Goal: Information Seeking & Learning: Learn about a topic

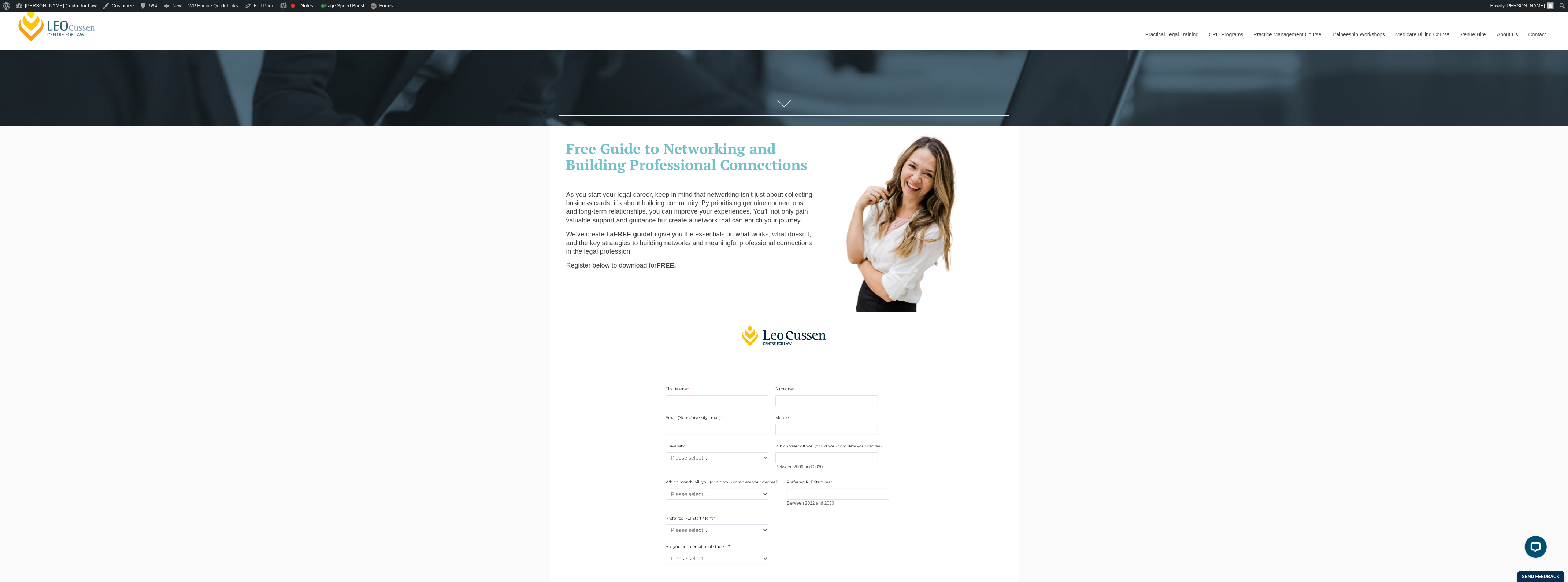
click at [80, 27] on link "[PERSON_NAME] Centre for Law" at bounding box center [57, 25] width 81 height 35
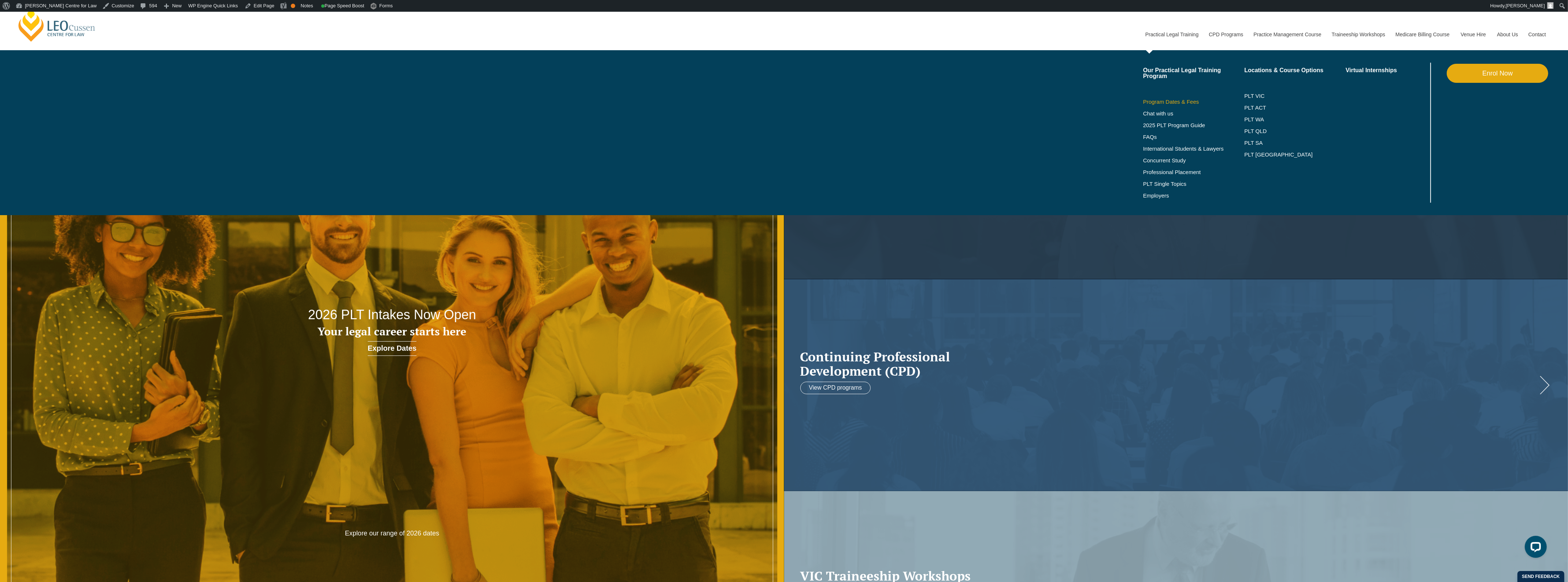
click at [1170, 99] on link "Program Dates & Fees" at bounding box center [1194, 102] width 102 height 6
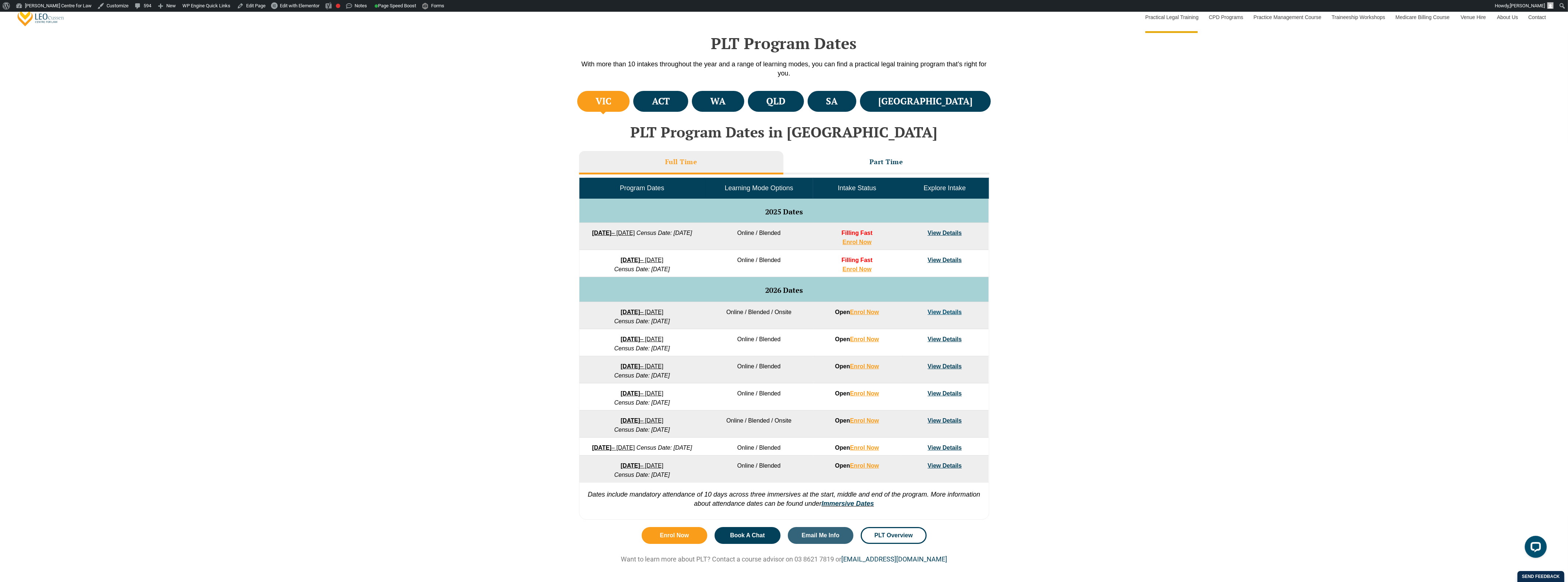
scroll to position [321, 0]
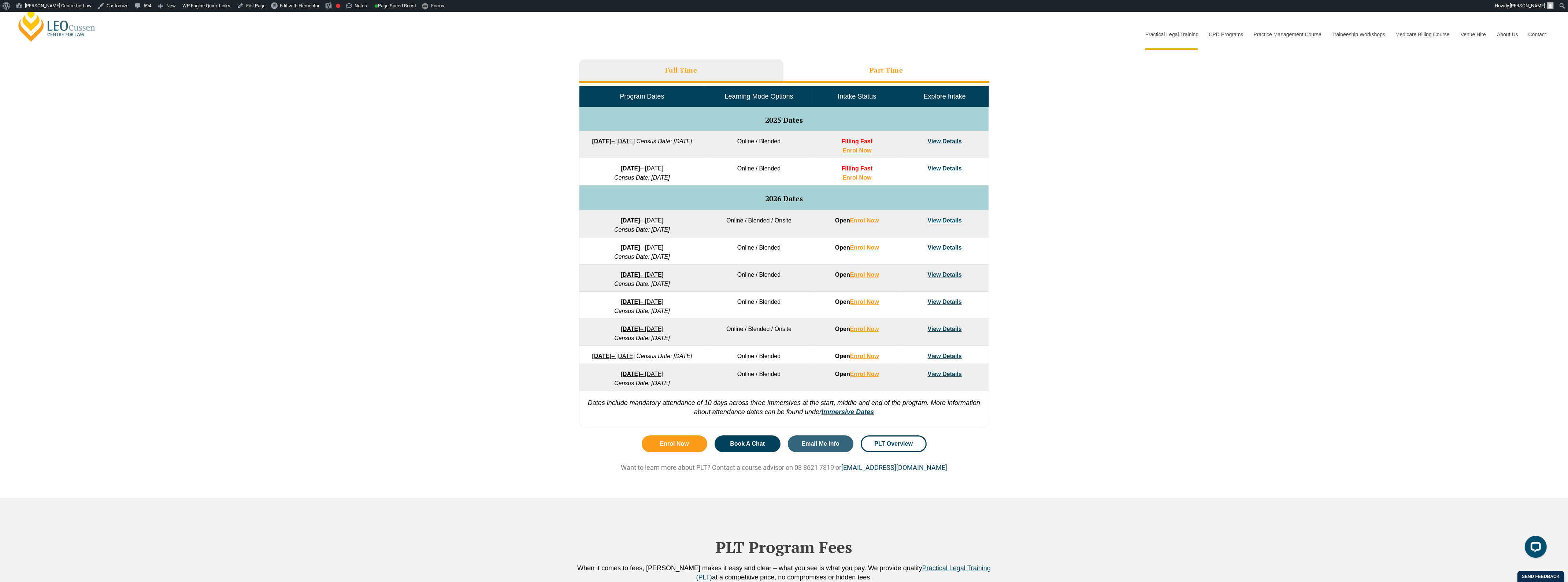
click at [876, 73] on h3 "Part Time" at bounding box center [886, 70] width 34 height 9
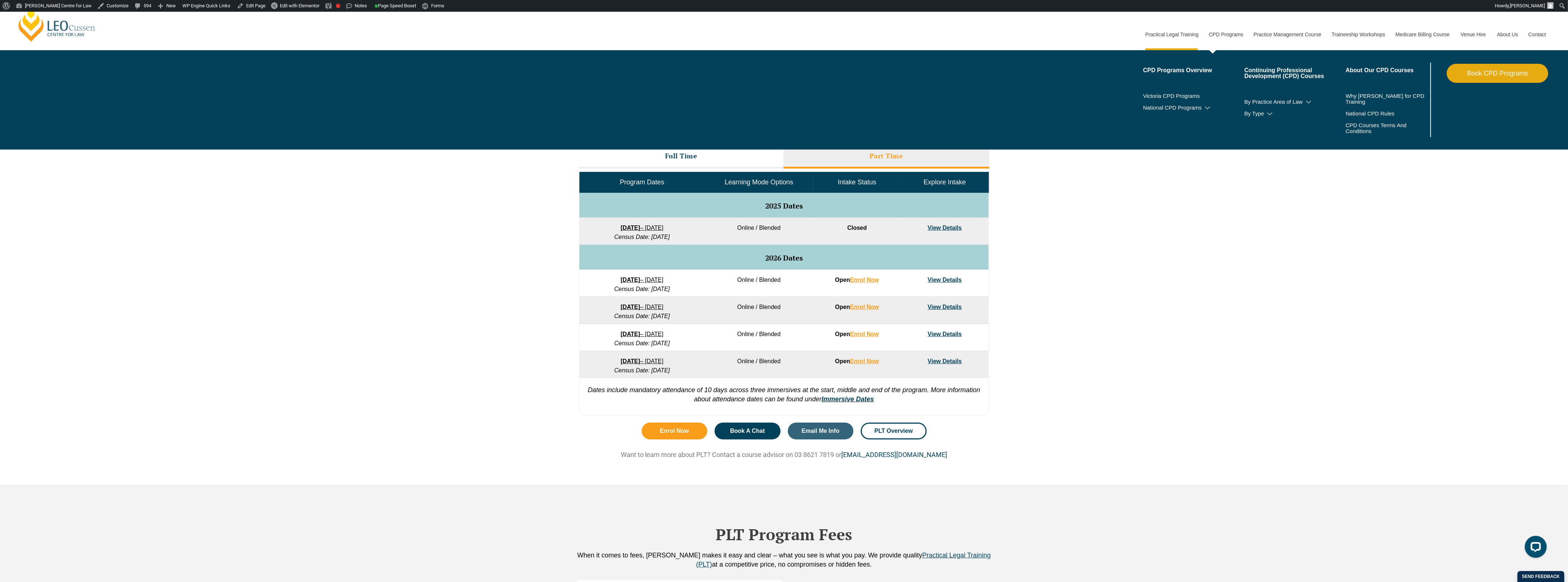
scroll to position [229, 0]
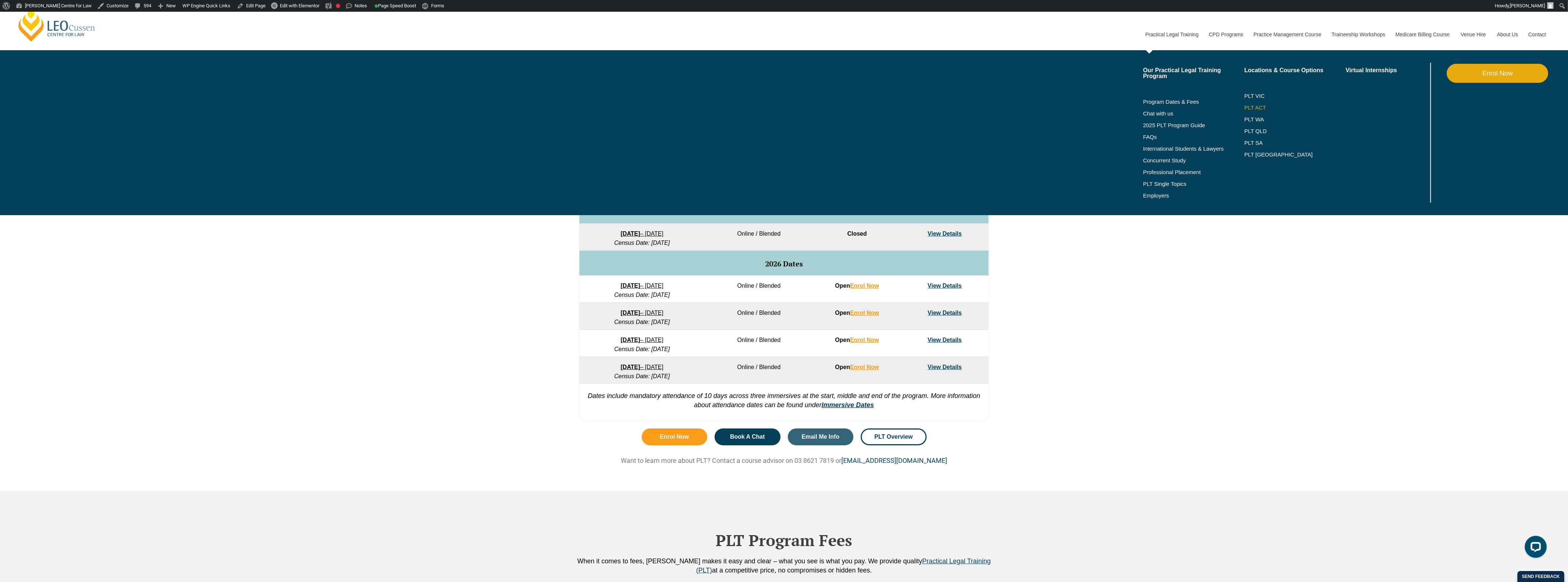
click at [1251, 109] on link "PLT ACT" at bounding box center [1295, 108] width 102 height 6
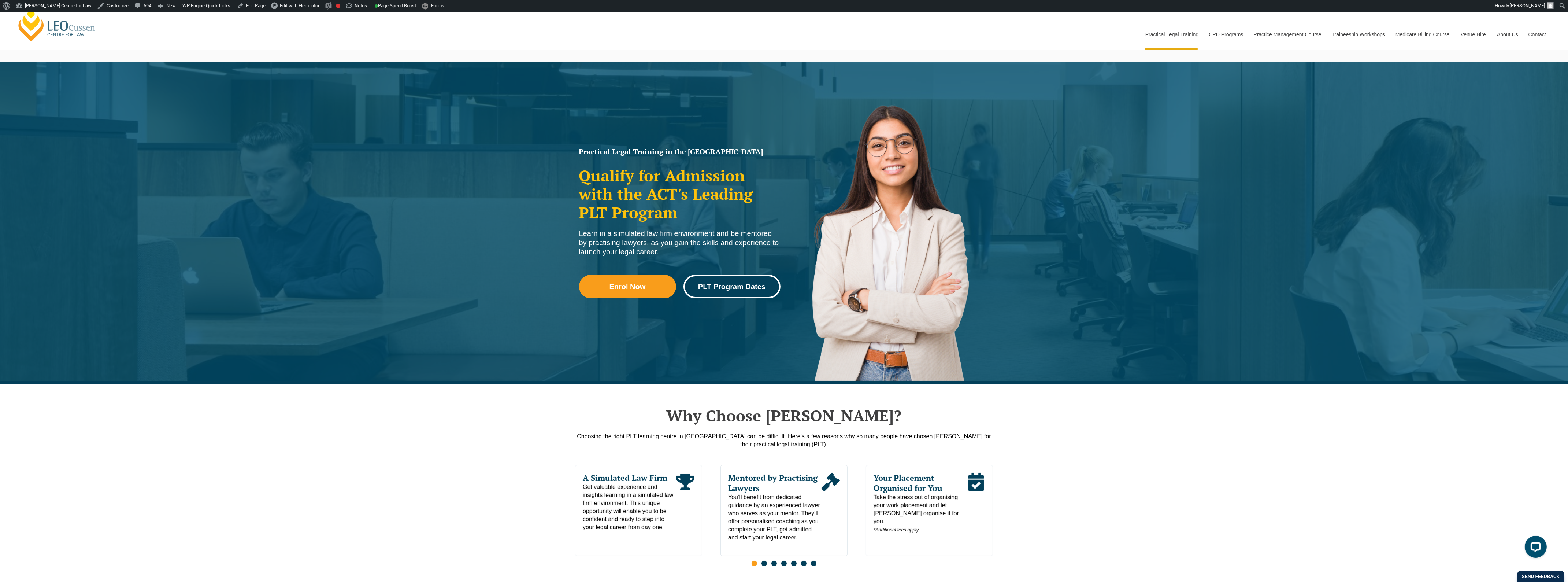
click at [722, 285] on span "PLT Program Dates" at bounding box center [732, 287] width 67 height 7
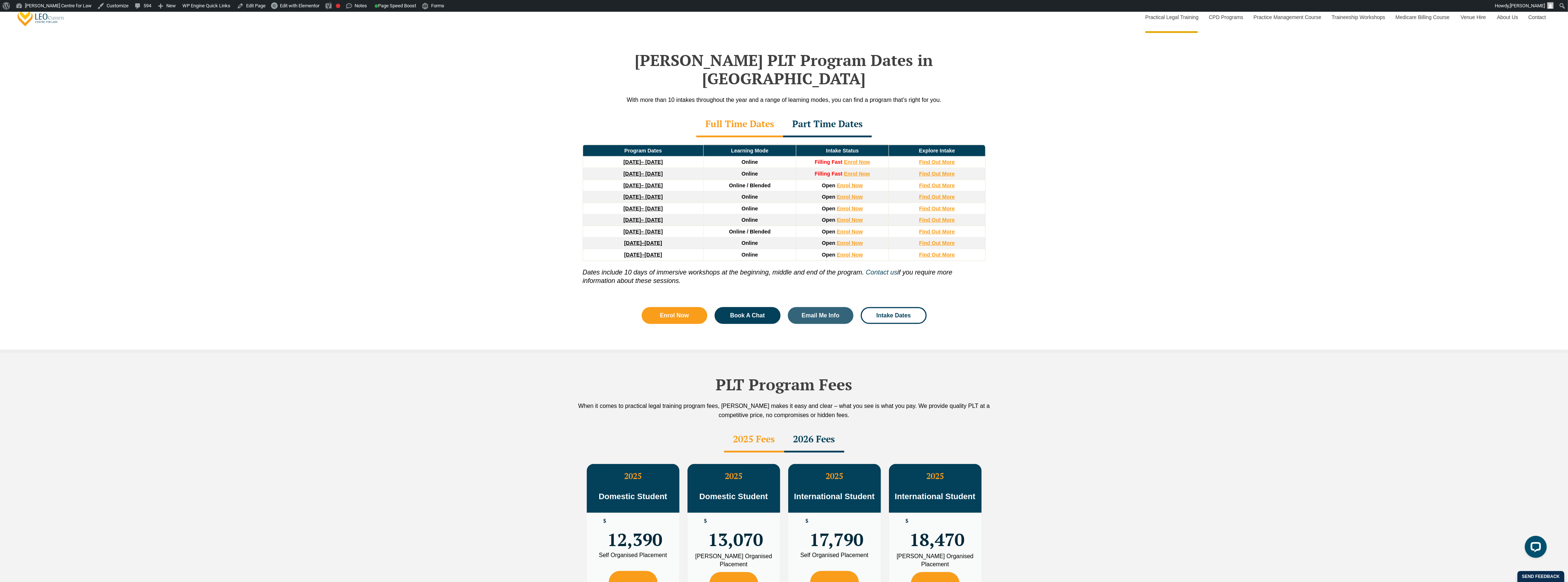
scroll to position [952, 0]
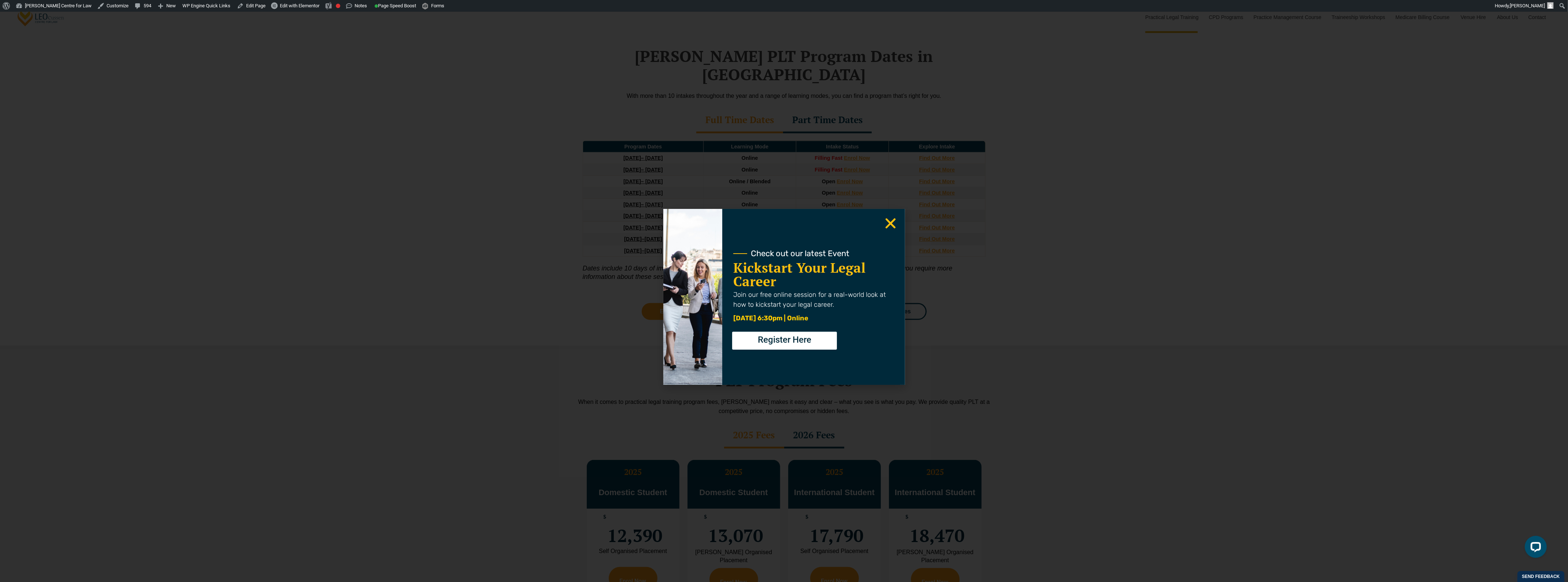
click at [892, 221] on use "Close" at bounding box center [890, 223] width 10 height 10
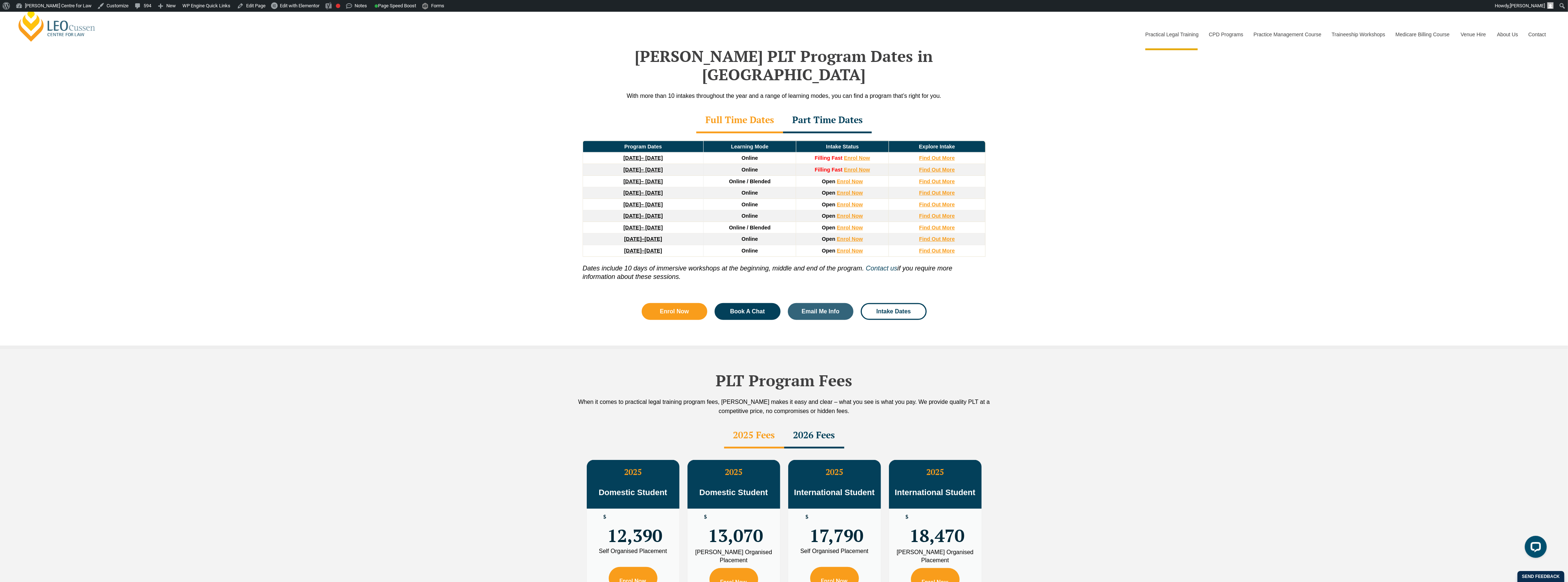
click at [838, 108] on div "Part Time Dates" at bounding box center [828, 121] width 89 height 26
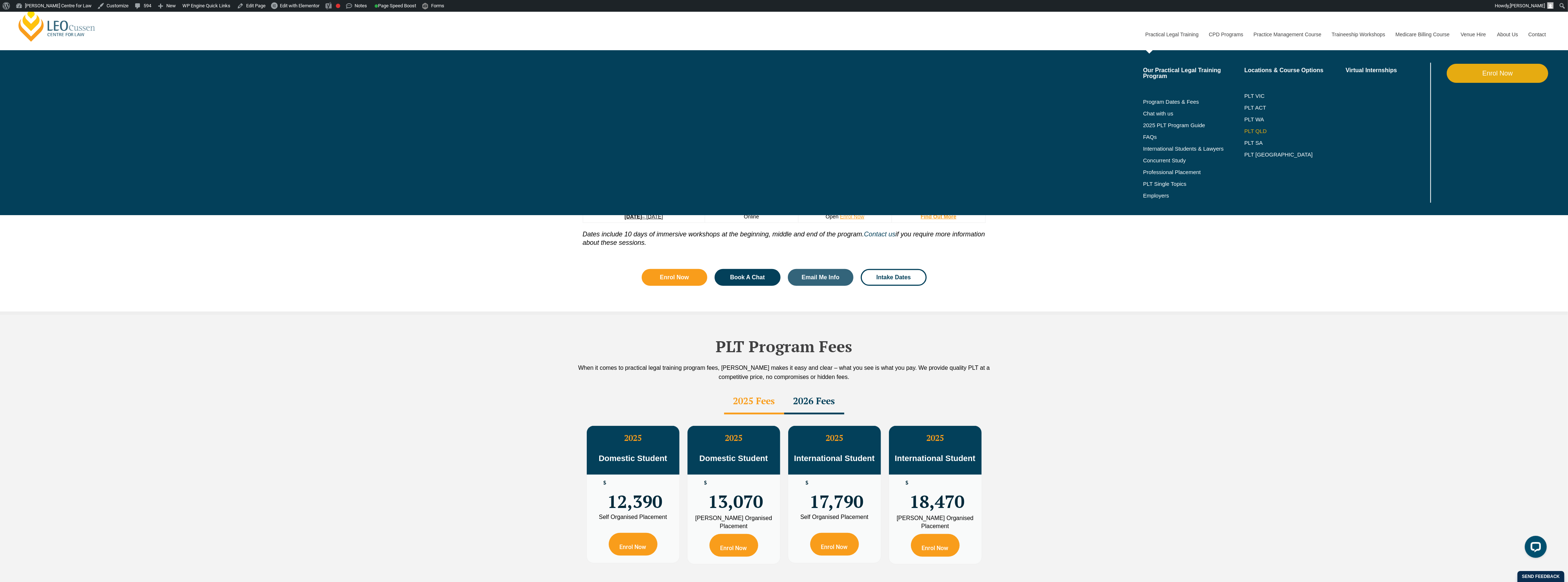
click at [1254, 129] on link "PLT QLD" at bounding box center [1295, 131] width 102 height 6
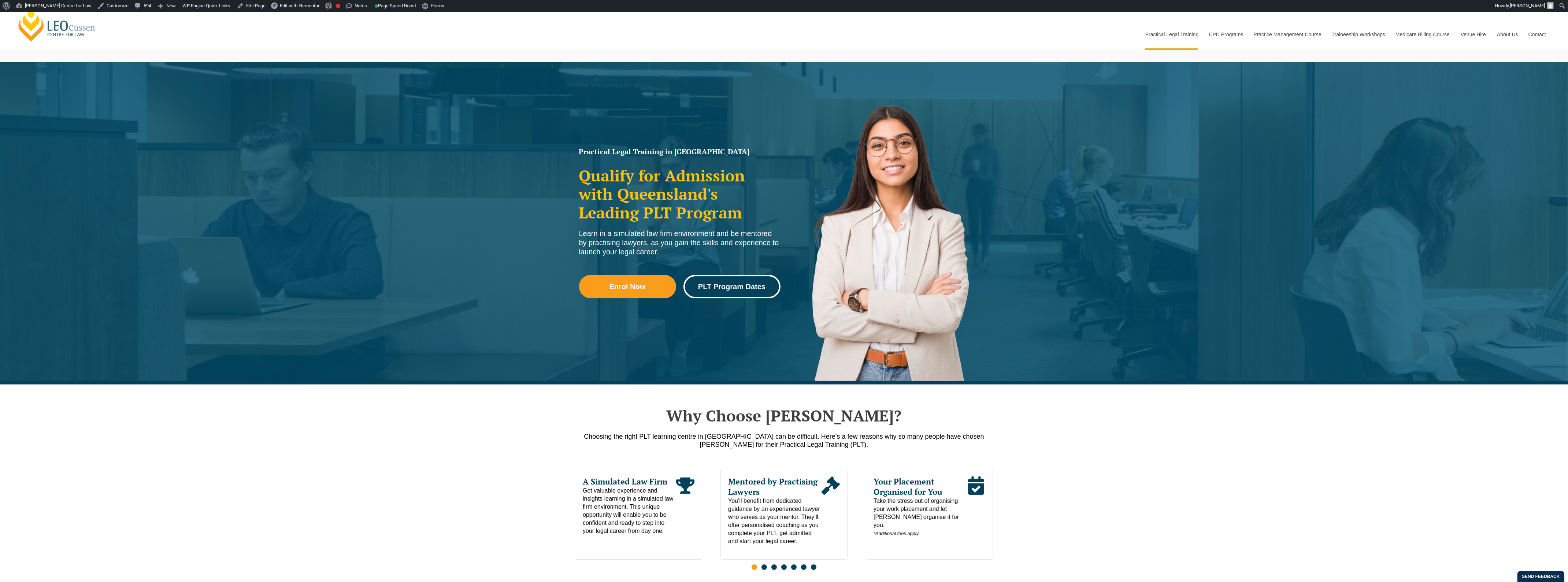
click at [711, 281] on link "PLT Program Dates" at bounding box center [732, 287] width 97 height 23
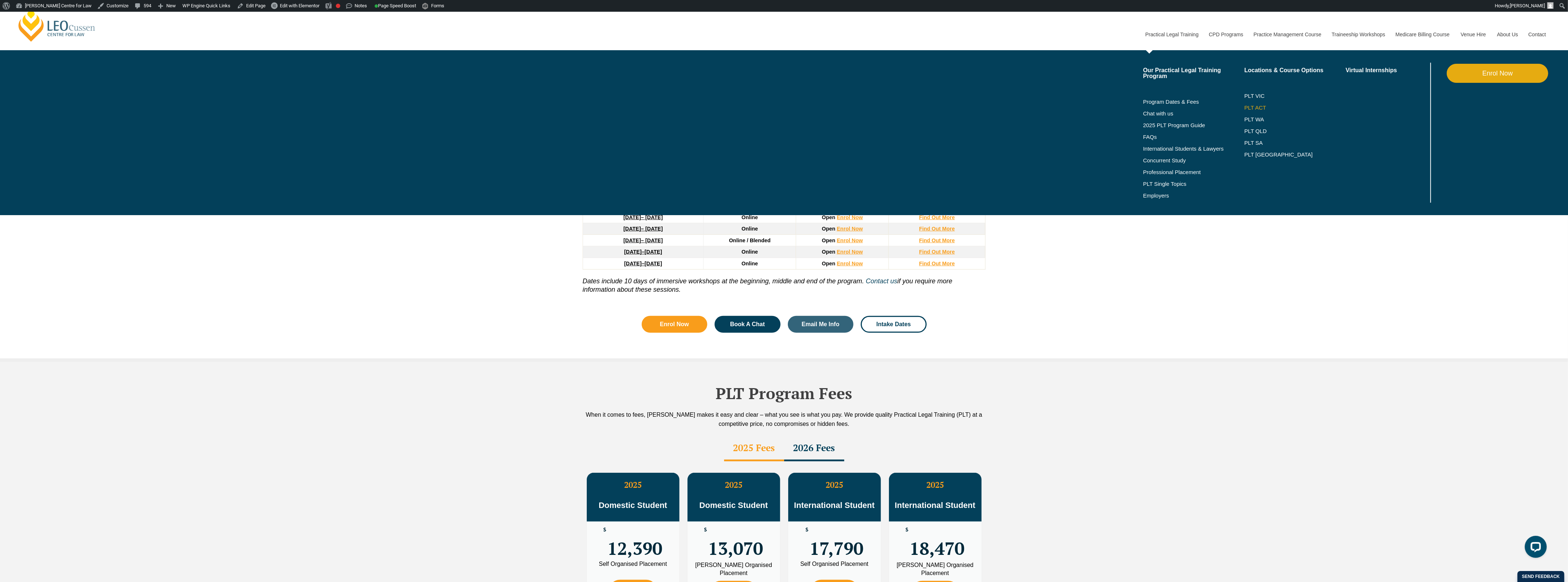
click at [1250, 105] on link "PLT ACT" at bounding box center [1295, 108] width 102 height 6
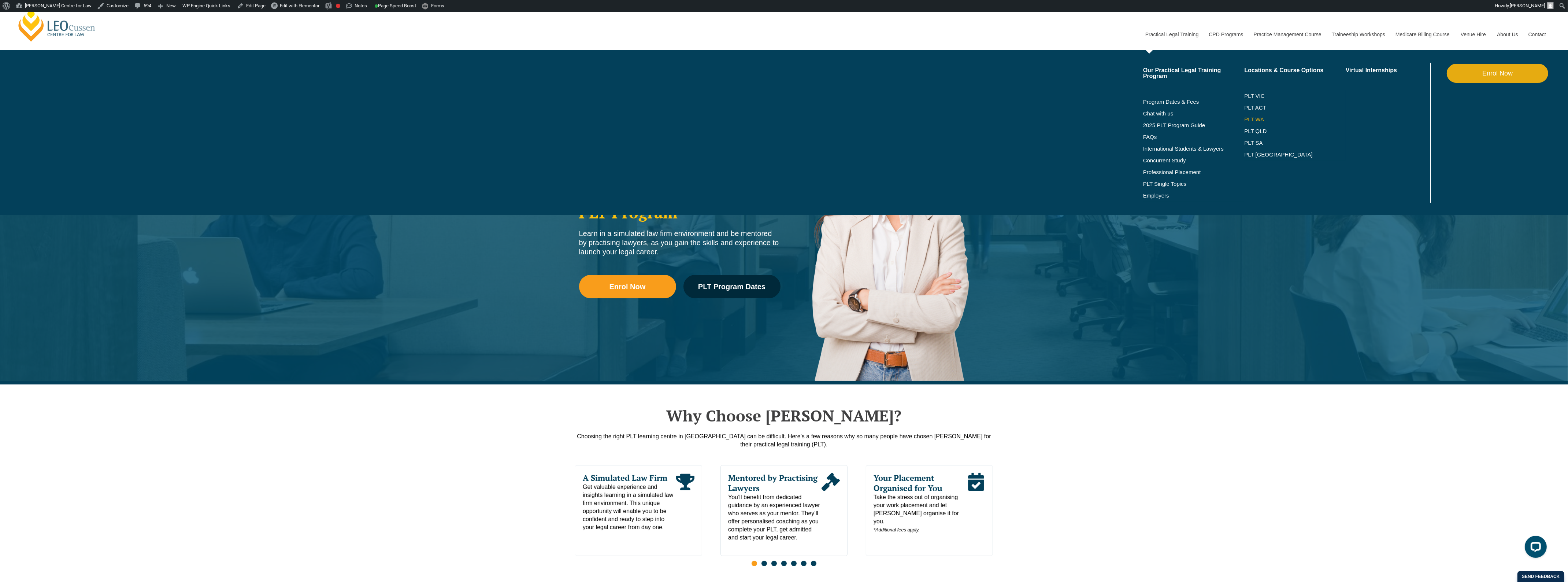
click at [1254, 117] on link "PLT WA" at bounding box center [1286, 120] width 83 height 6
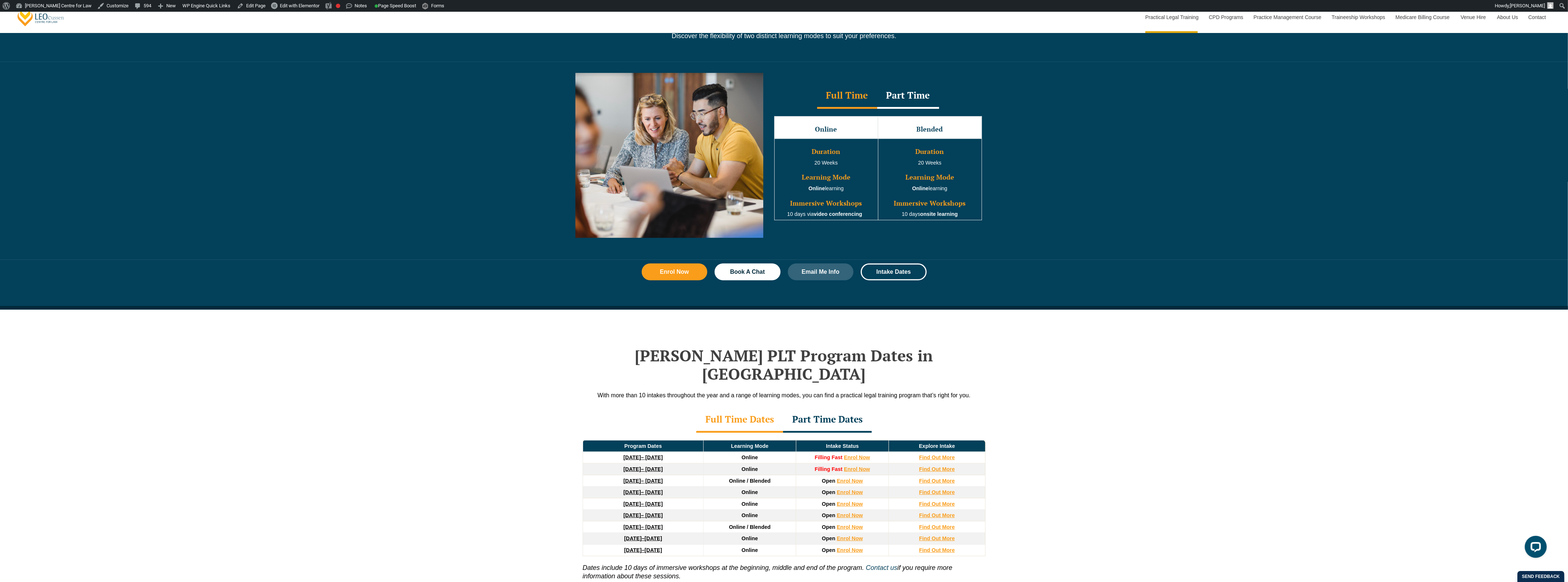
scroll to position [733, 0]
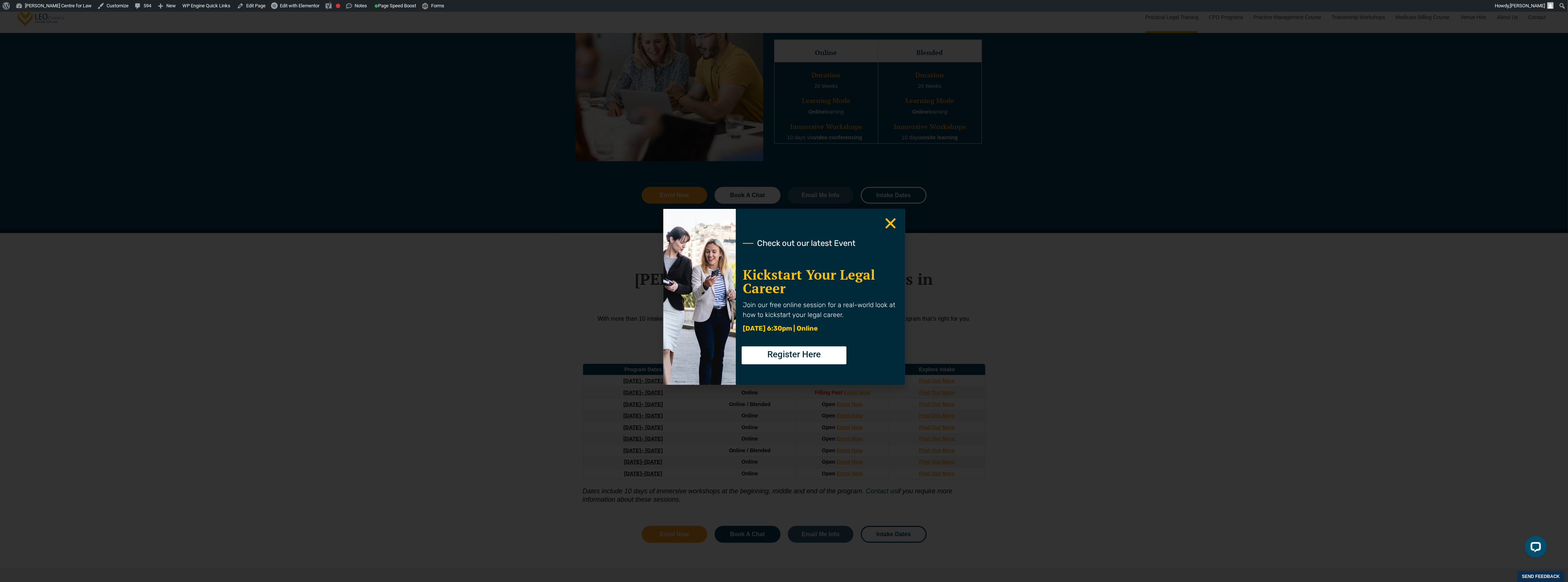
click at [888, 224] on use "Close" at bounding box center [890, 223] width 10 height 10
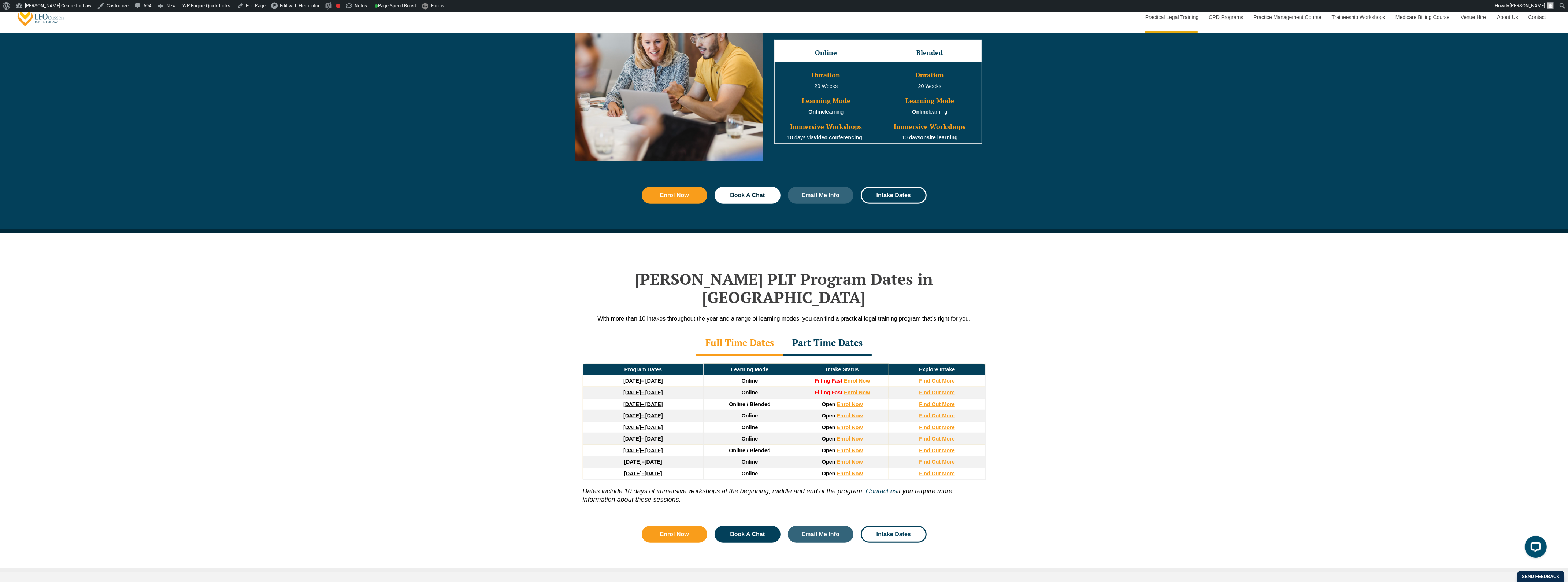
click at [828, 330] on div "Part Time Dates" at bounding box center [828, 343] width 89 height 26
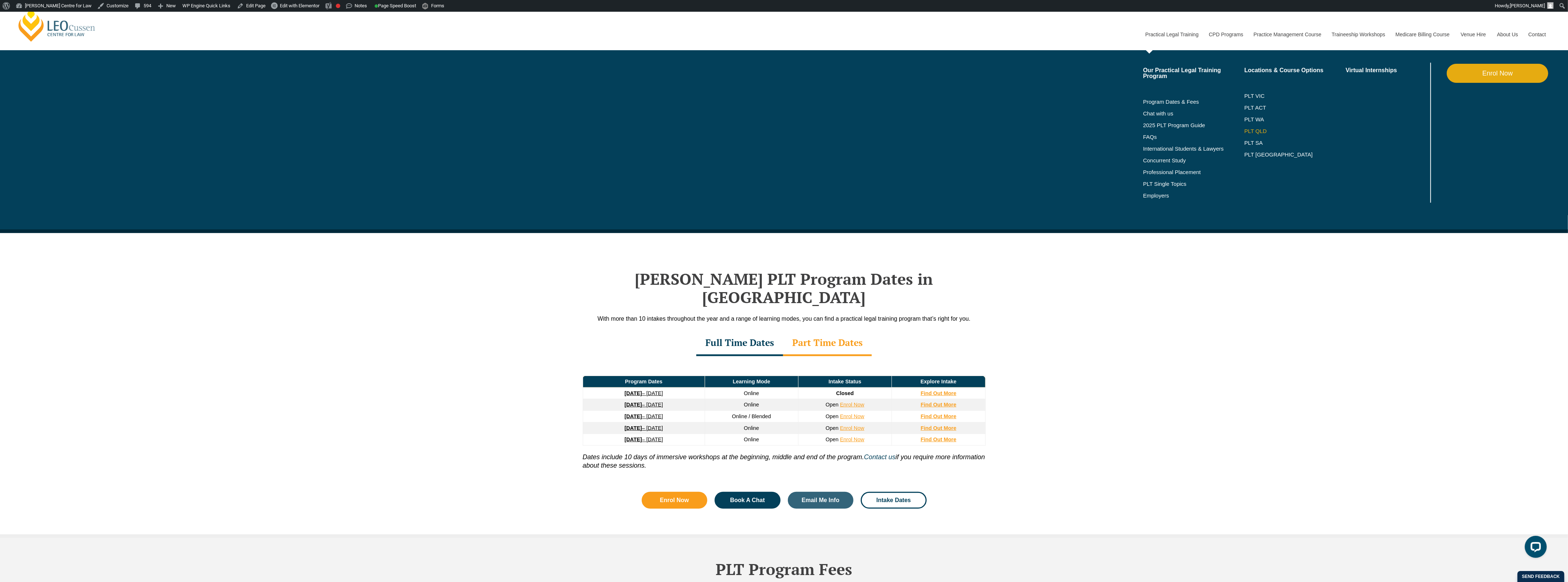
click at [1257, 129] on link "PLT QLD" at bounding box center [1295, 131] width 102 height 6
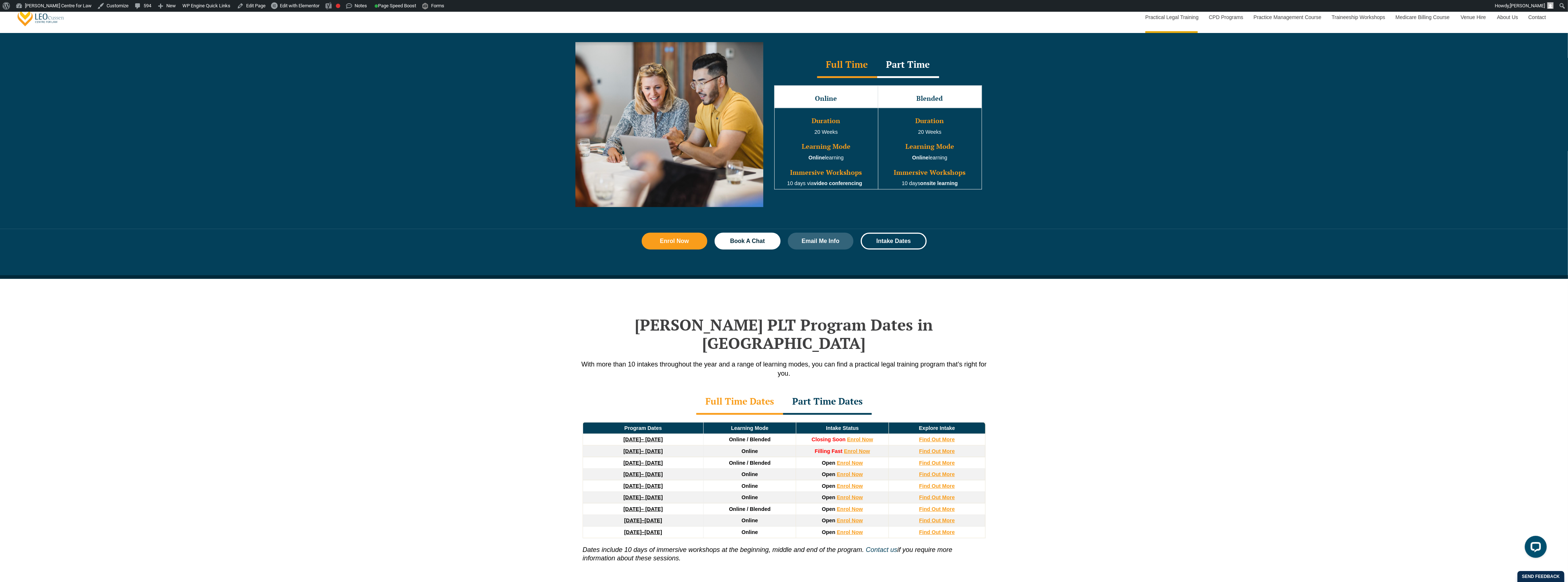
click at [824, 389] on div "Part Time Dates" at bounding box center [828, 402] width 89 height 26
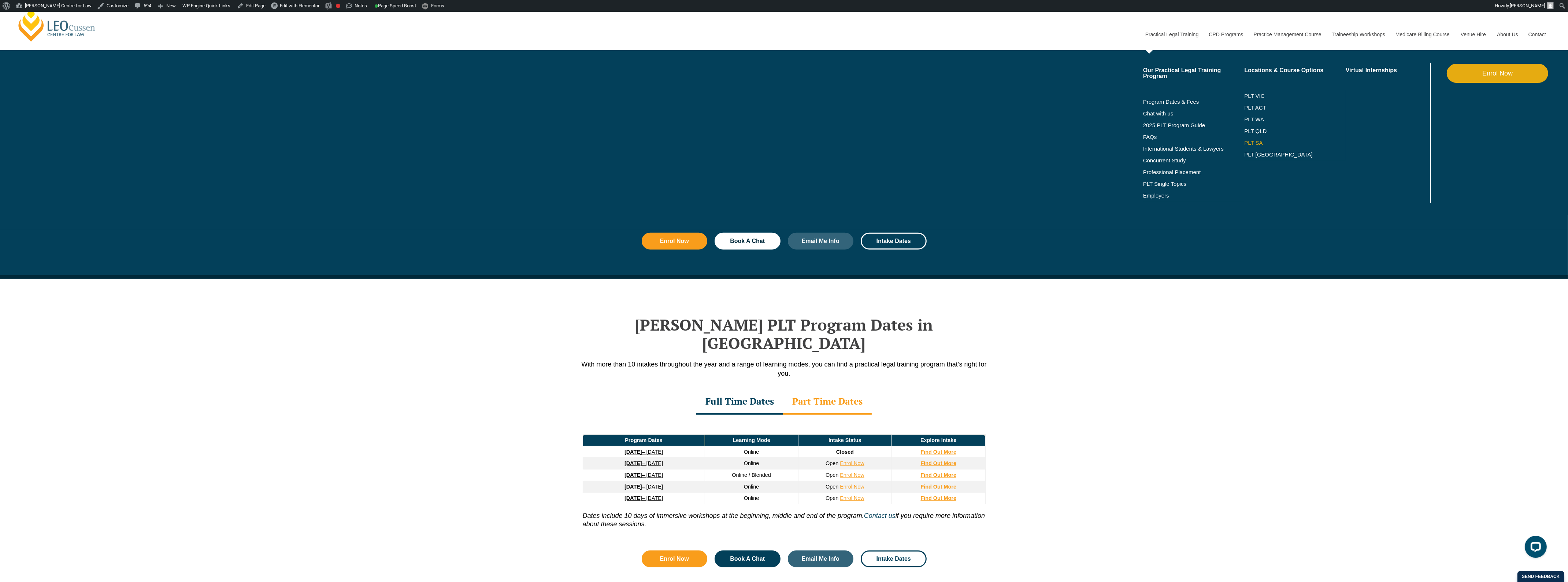
click at [1254, 142] on link "PLT SA" at bounding box center [1295, 143] width 102 height 6
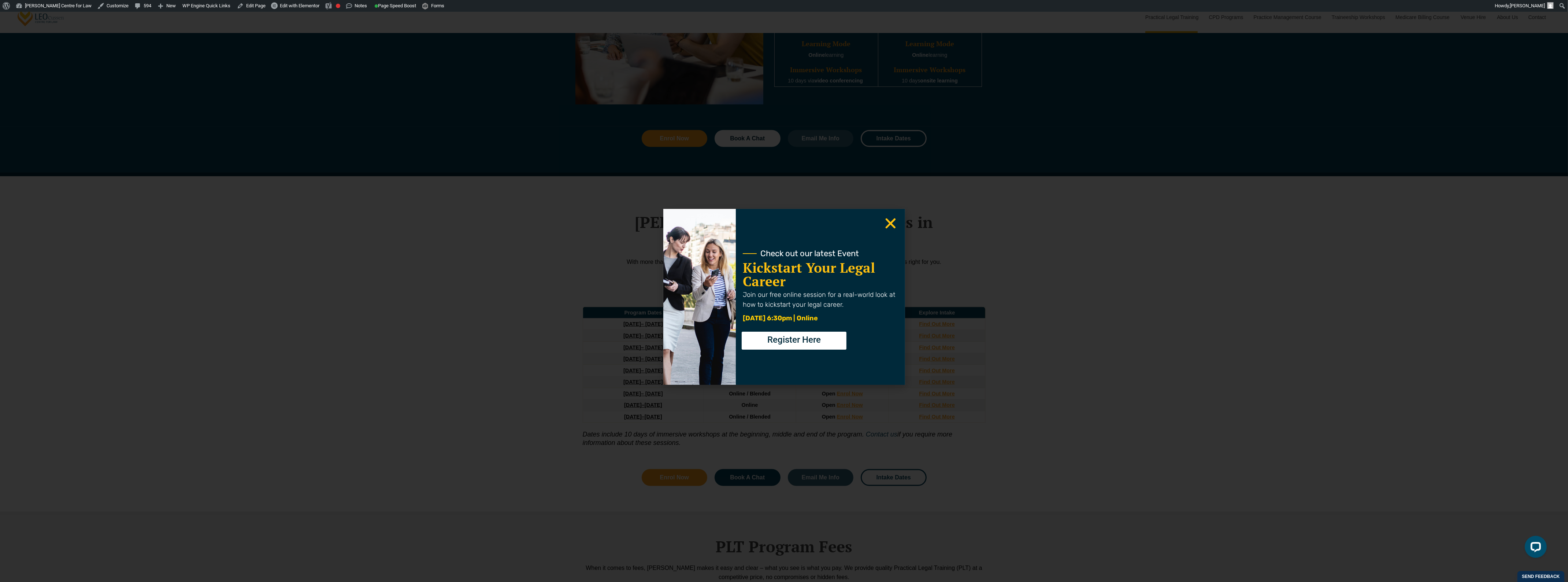
click at [892, 222] on use "Close" at bounding box center [890, 223] width 10 height 10
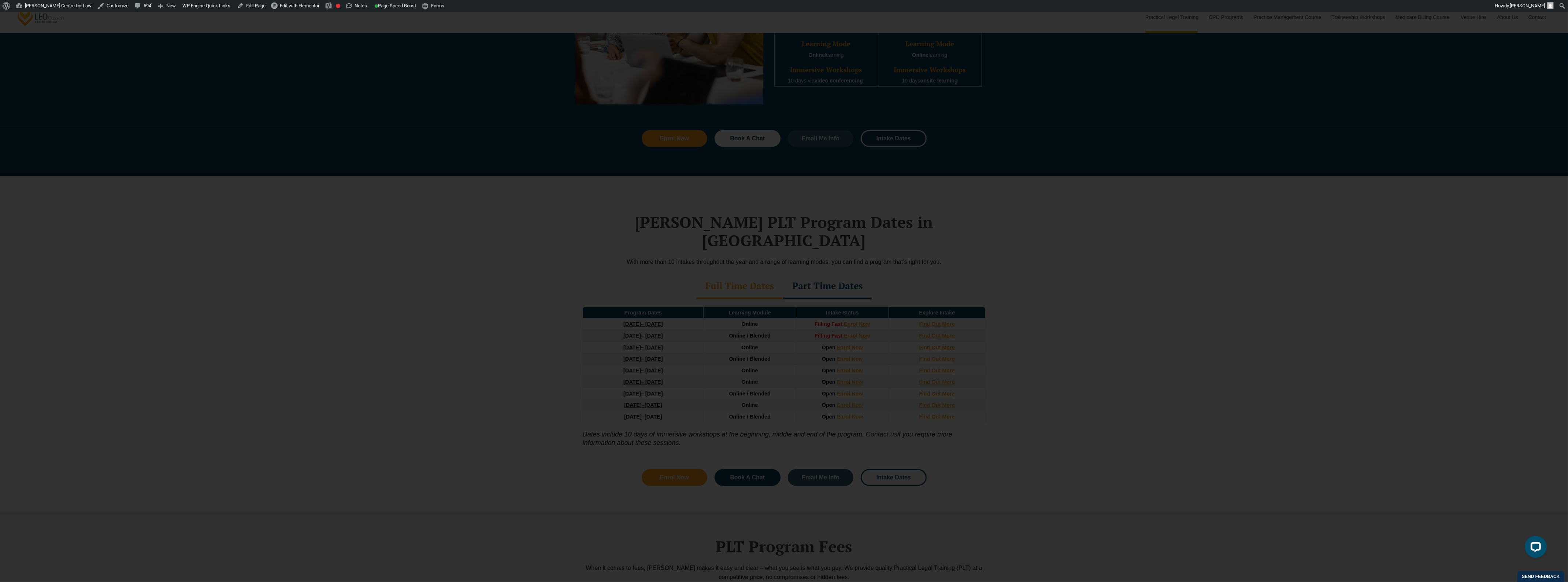
click at [892, 222] on use "Close" at bounding box center [890, 223] width 10 height 10
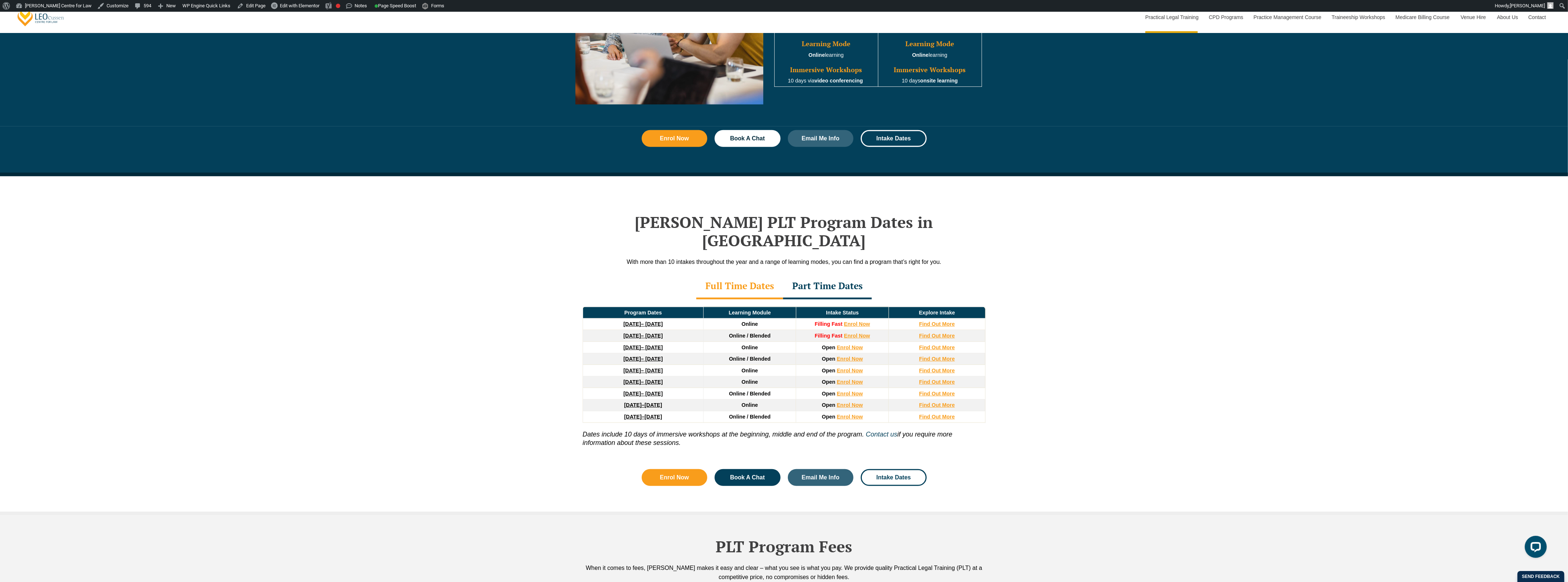
click at [821, 274] on div "Part Time Dates" at bounding box center [828, 287] width 89 height 26
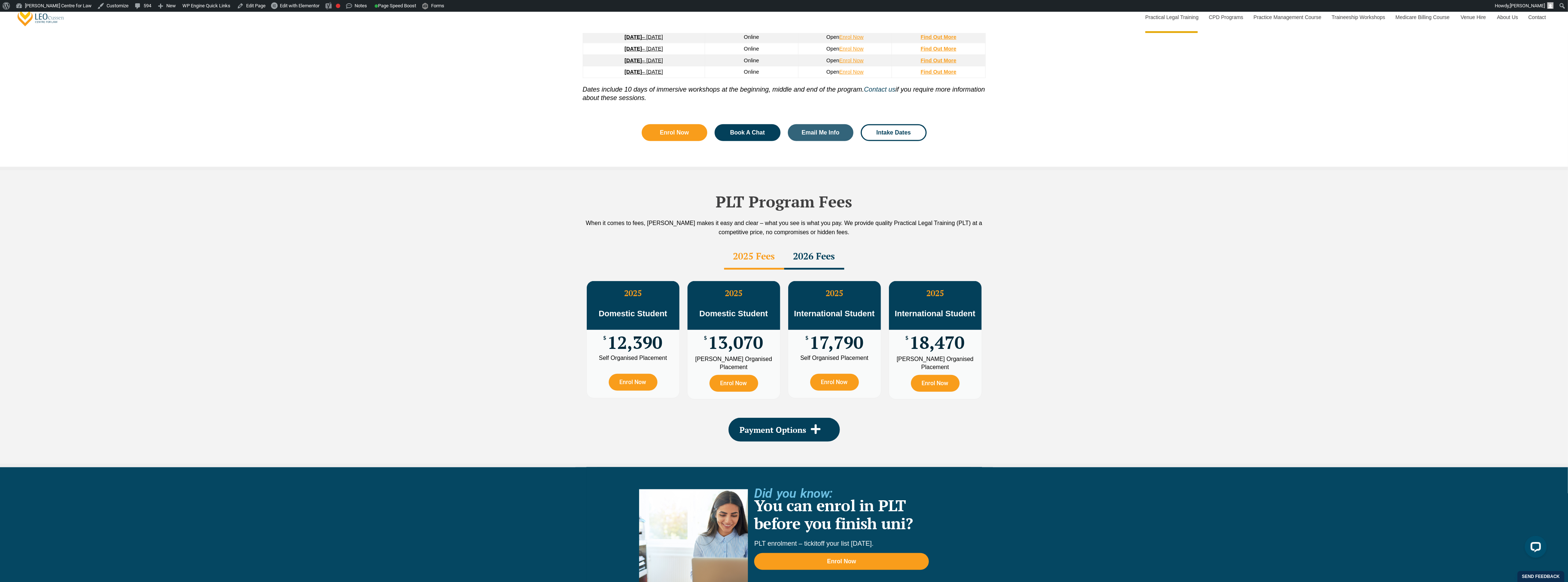
scroll to position [1099, 0]
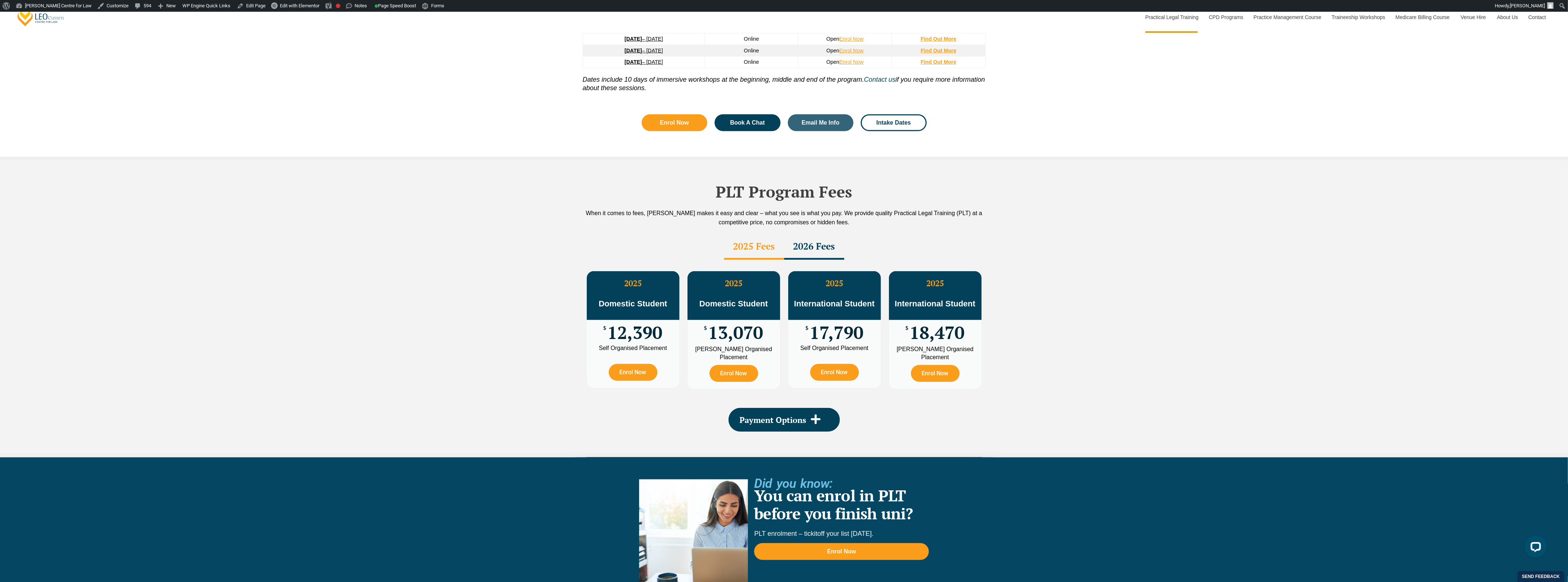
click at [819, 234] on div "2026 Fees" at bounding box center [814, 247] width 60 height 26
click at [764, 234] on div "2025 Fees" at bounding box center [754, 247] width 60 height 26
click at [816, 234] on div "2026 Fees" at bounding box center [814, 247] width 60 height 26
